Goal: Check status

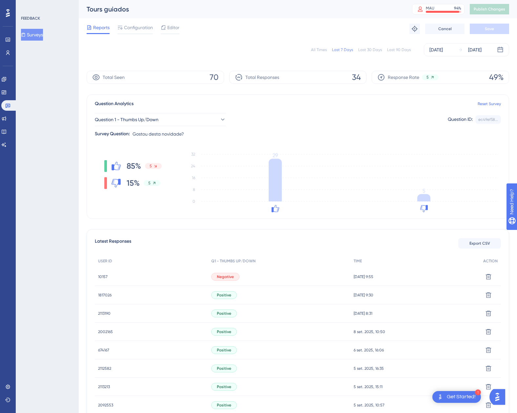
click at [320, 49] on div "All Times" at bounding box center [319, 49] width 16 height 5
click at [104, 276] on span "10157" at bounding box center [103, 276] width 10 height 5
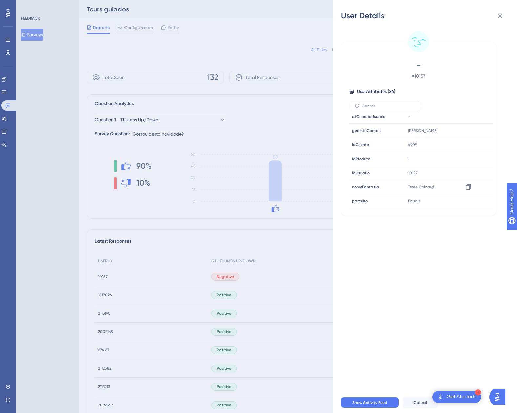
scroll to position [176, 0]
click at [469, 185] on icon at bounding box center [468, 184] width 7 height 7
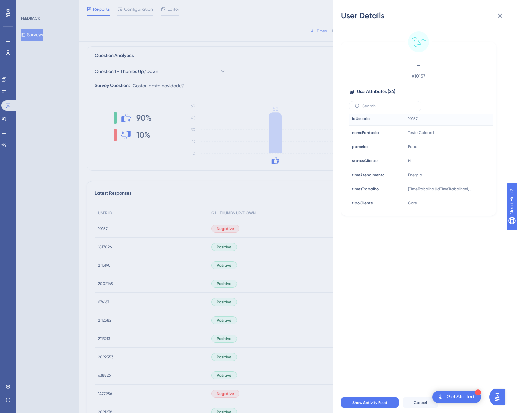
scroll to position [66, 0]
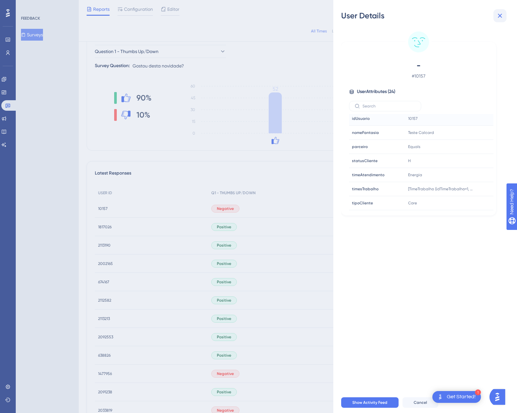
click at [495, 18] on button at bounding box center [499, 15] width 13 height 13
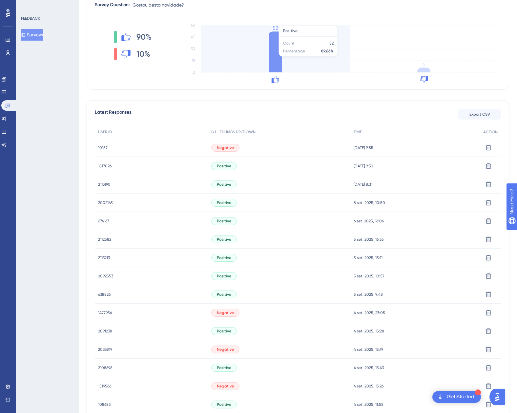
scroll to position [0, 0]
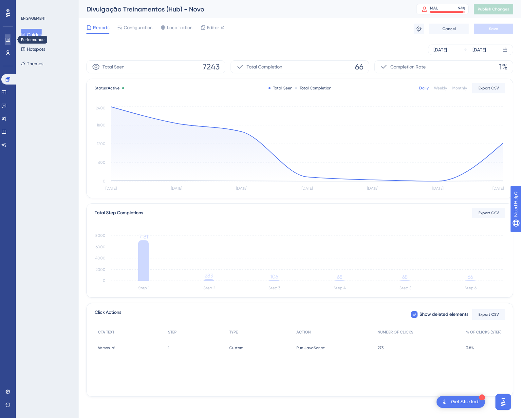
click at [9, 37] on link at bounding box center [7, 39] width 5 height 10
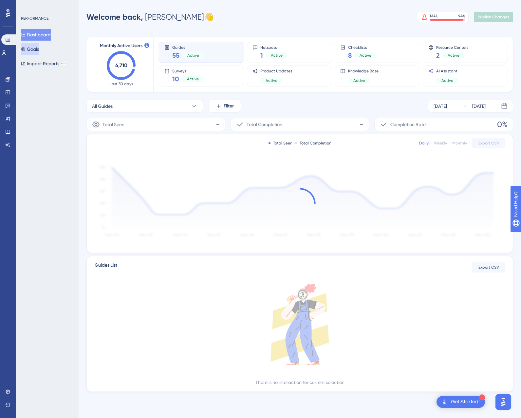
click at [39, 52] on button "Goals" at bounding box center [30, 49] width 18 height 12
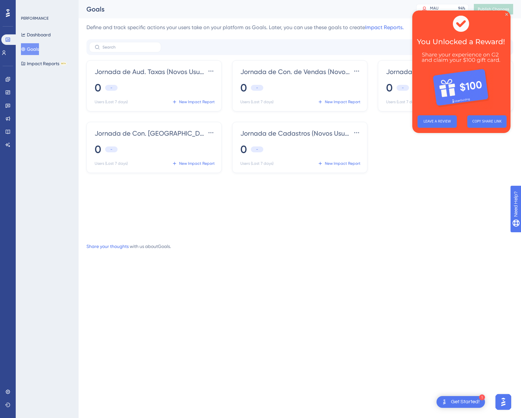
click at [507, 12] on img at bounding box center [462, 60] width 98 height 100
drag, startPoint x: 918, startPoint y: 20, endPoint x: 508, endPoint y: 15, distance: 410.4
click at [508, 15] on icon "Close Preview" at bounding box center [507, 14] width 3 height 3
